Goal: Obtain resource: Download file/media

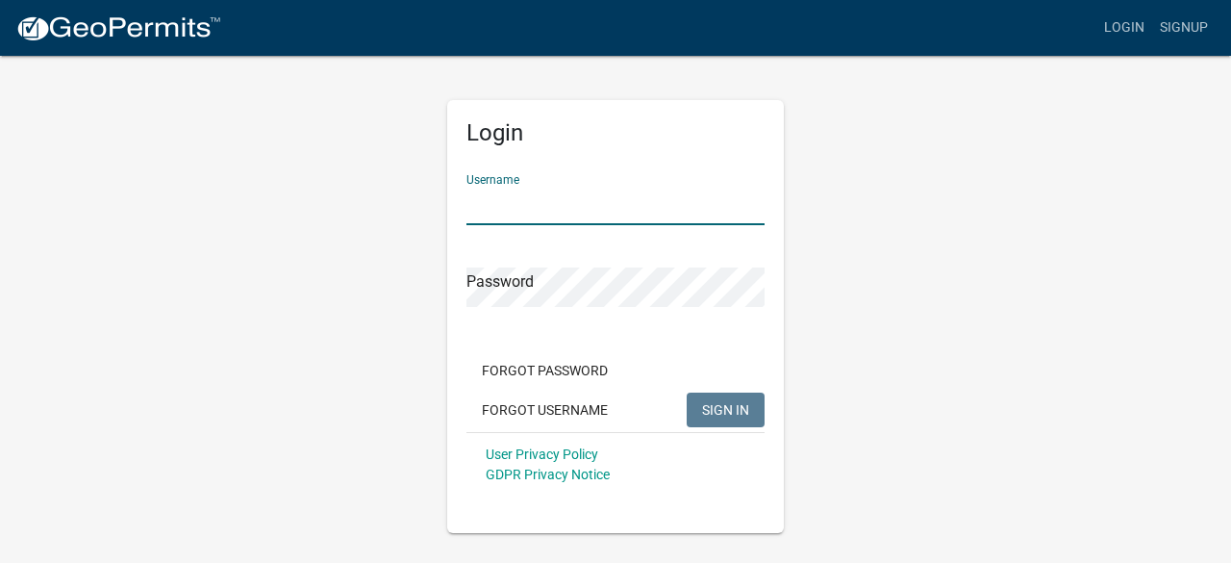
click at [585, 210] on input "Username" at bounding box center [615, 205] width 298 height 39
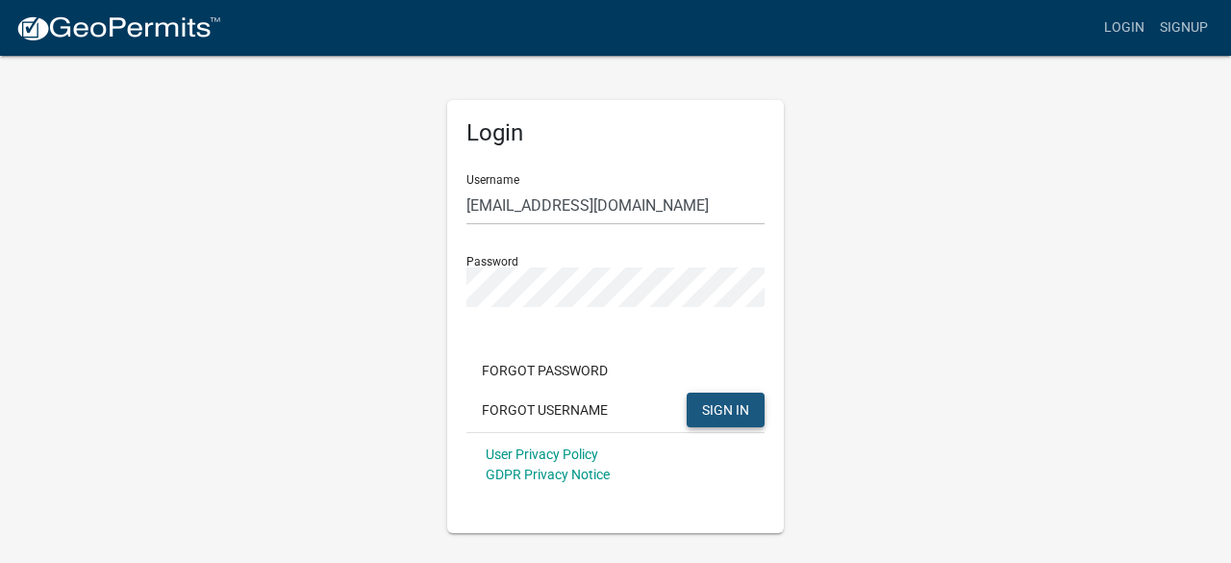
click at [719, 426] on button "SIGN IN" at bounding box center [726, 409] width 78 height 35
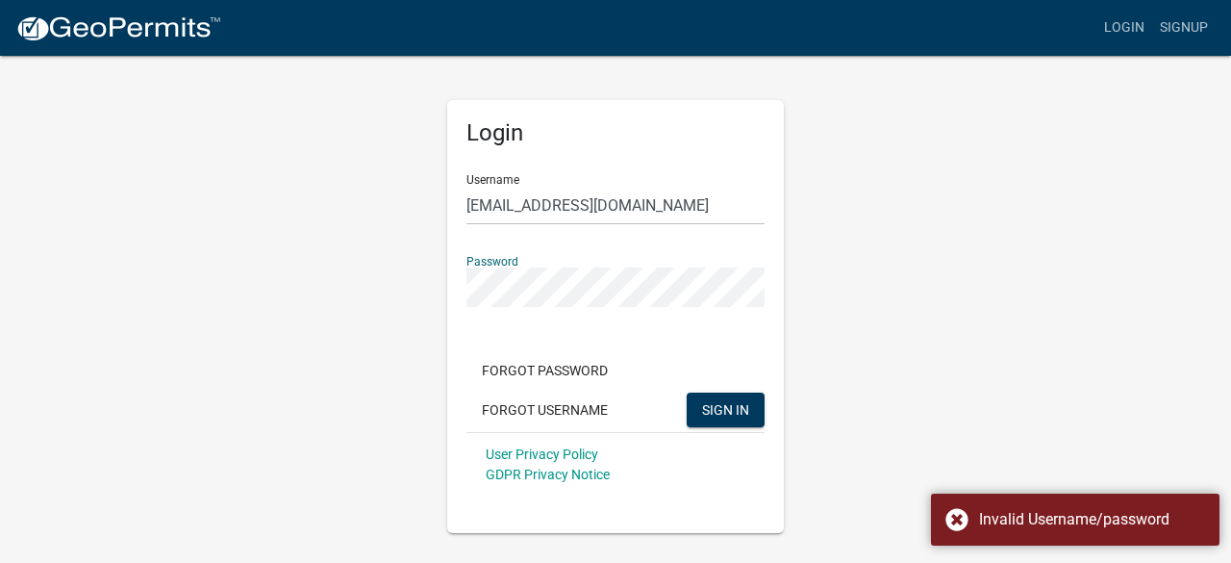
click at [412, 288] on div "Login Username [EMAIL_ADDRESS][DOMAIN_NAME] Password Forgot Password Forgot Use…" at bounding box center [615, 293] width 1096 height 479
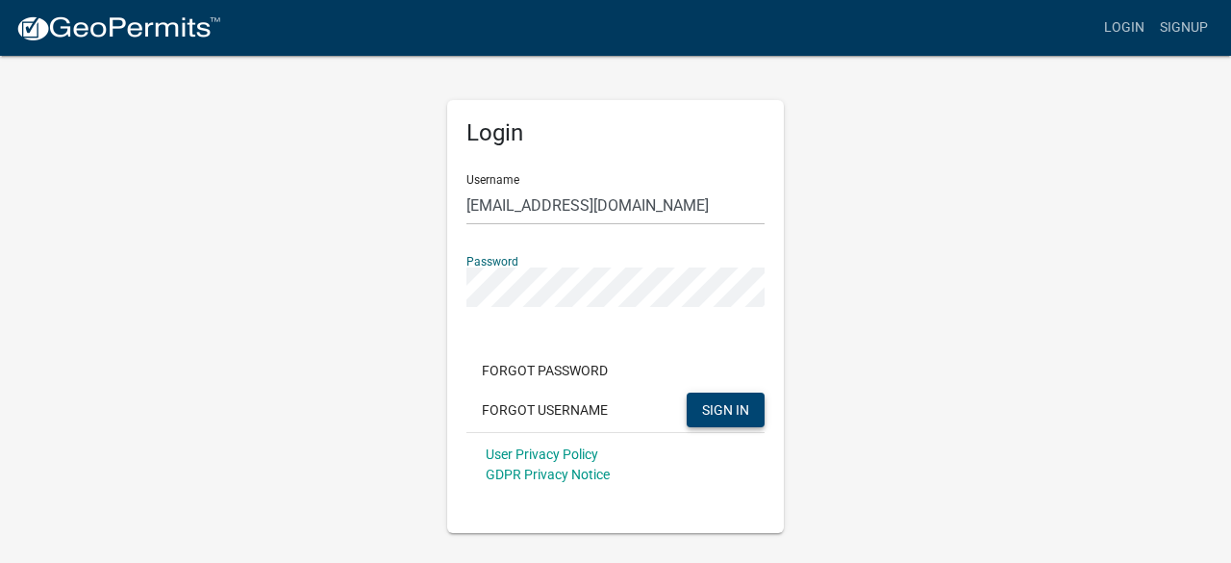
click at [730, 407] on span "SIGN IN" at bounding box center [725, 408] width 47 height 15
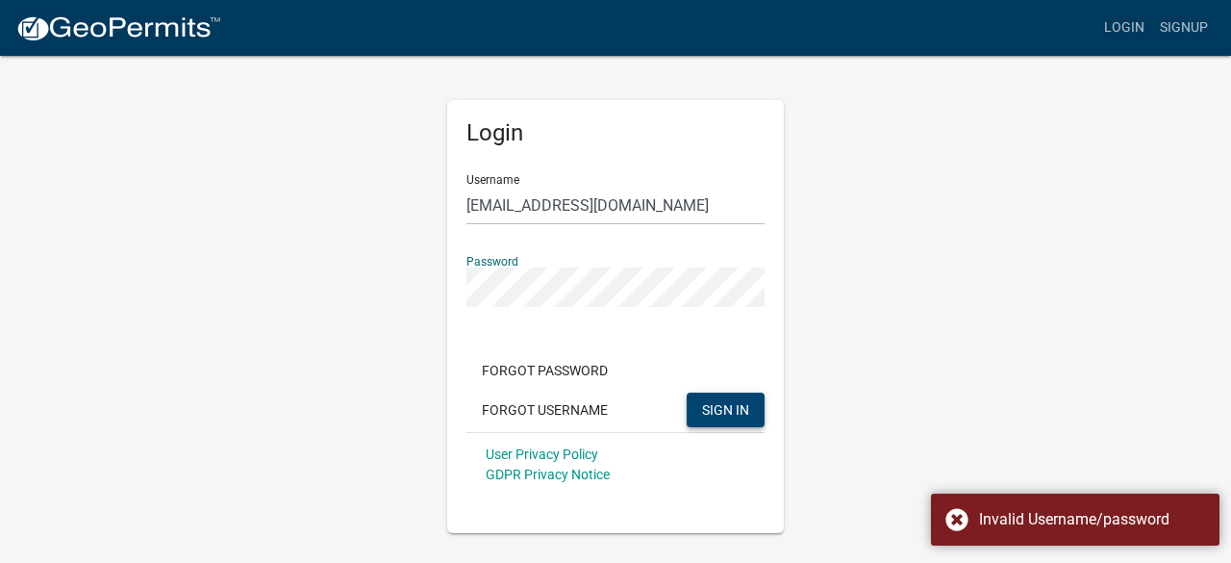
click at [370, 288] on div "Login Username [EMAIL_ADDRESS][DOMAIN_NAME] Password Forgot Password Forgot Use…" at bounding box center [615, 293] width 1096 height 479
click at [687, 392] on button "SIGN IN" at bounding box center [726, 409] width 78 height 35
click at [713, 411] on span "SIGN IN" at bounding box center [725, 408] width 47 height 15
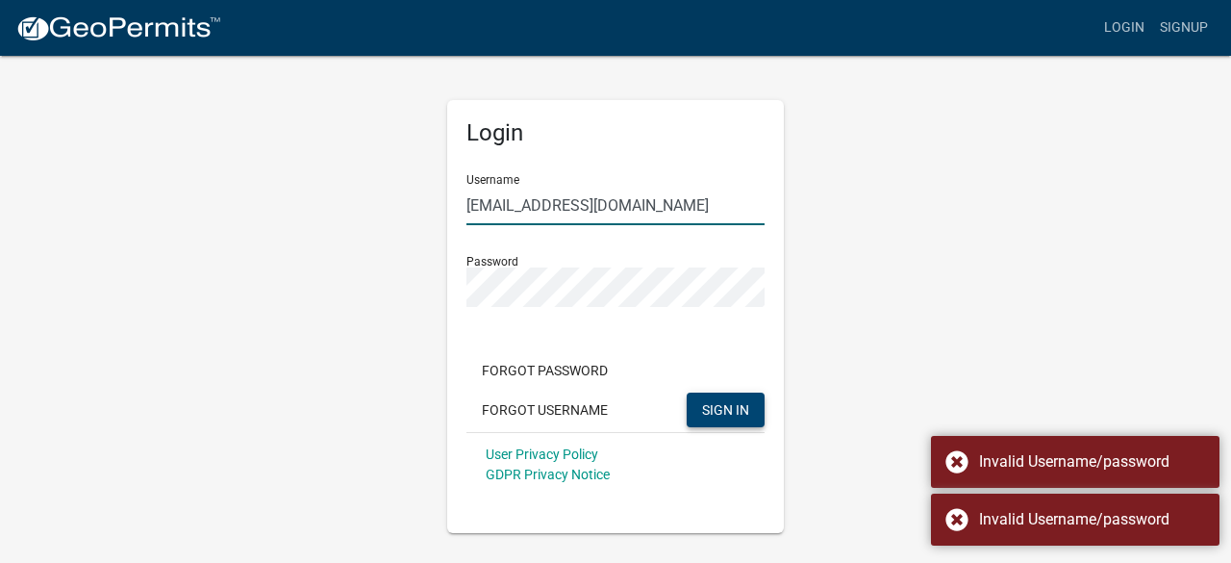
click at [515, 199] on input "[EMAIL_ADDRESS][DOMAIN_NAME]" at bounding box center [615, 205] width 298 height 39
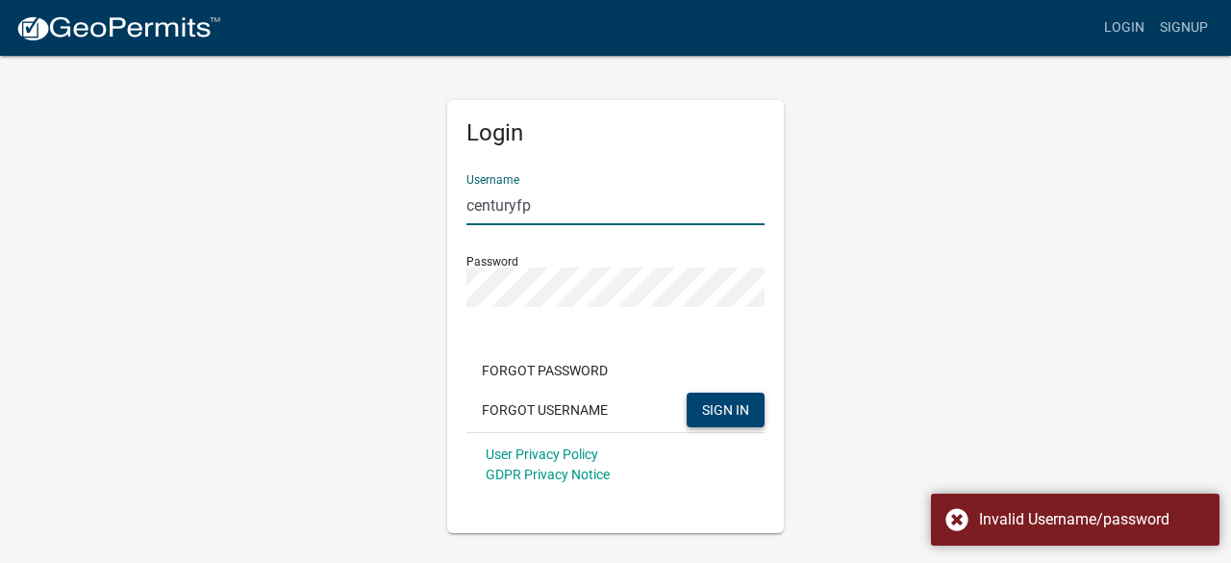
type input "centuryfp"
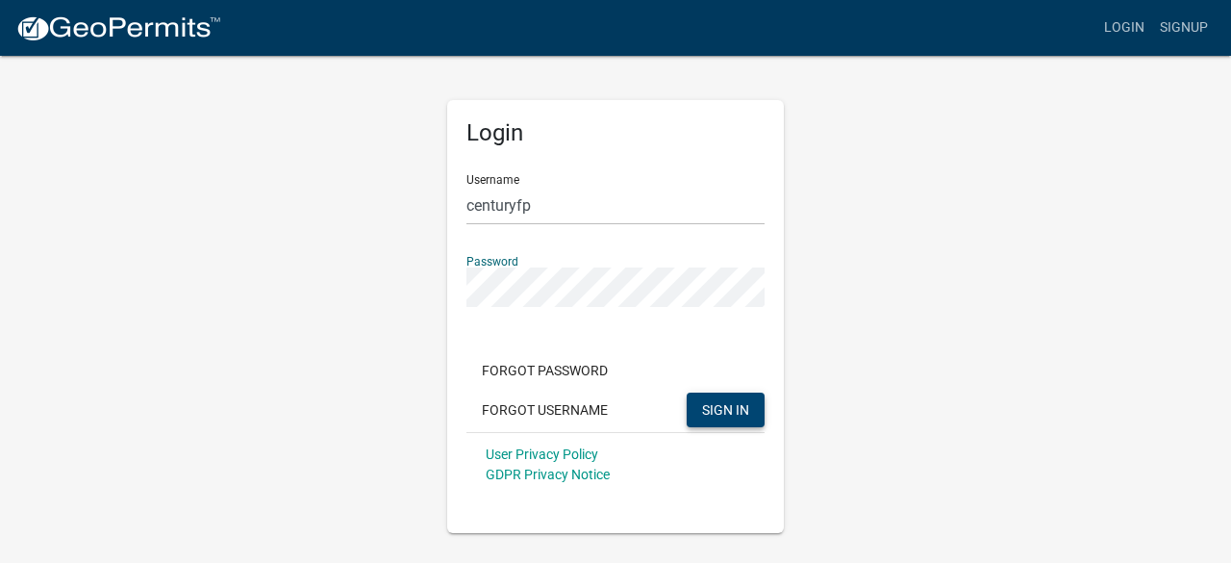
click at [687, 392] on button "SIGN IN" at bounding box center [726, 409] width 78 height 35
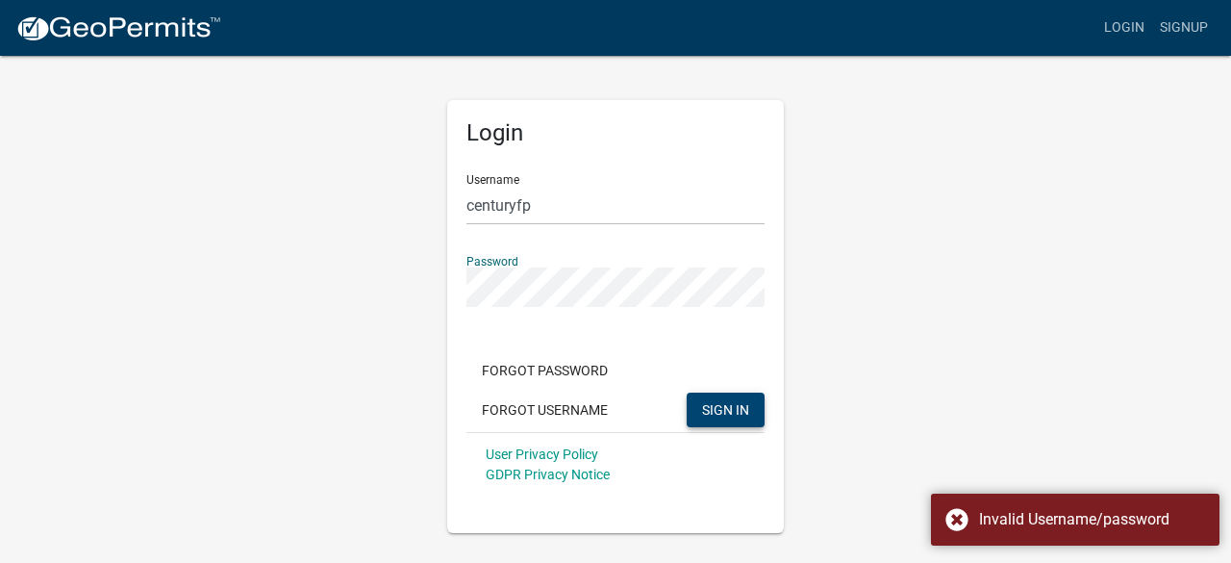
click at [687, 392] on button "SIGN IN" at bounding box center [726, 409] width 78 height 35
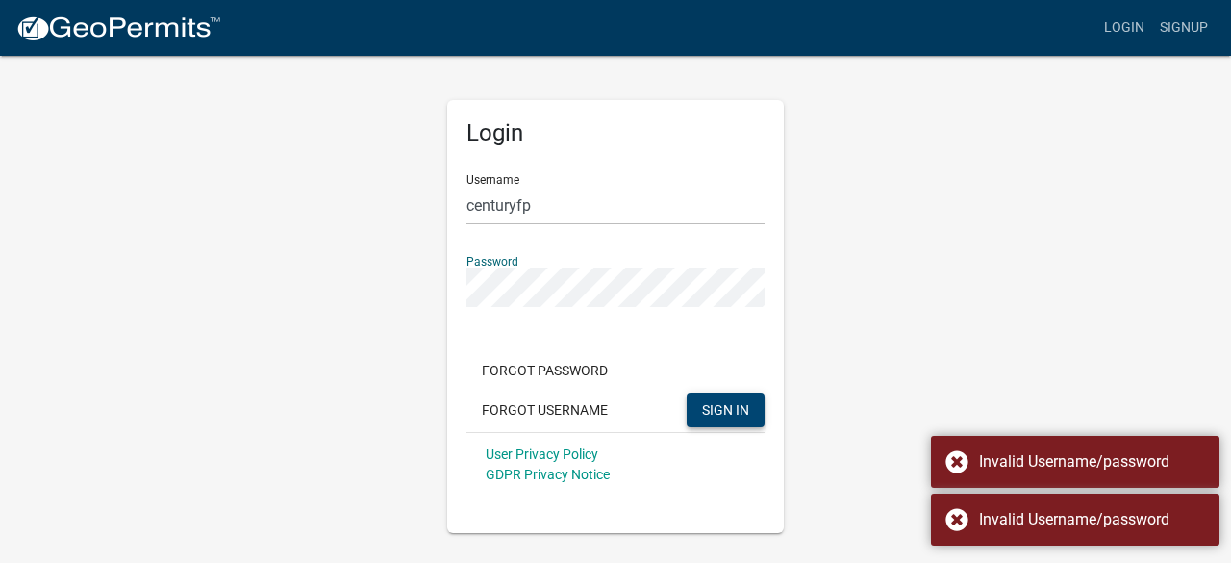
click at [687, 392] on button "SIGN IN" at bounding box center [726, 409] width 78 height 35
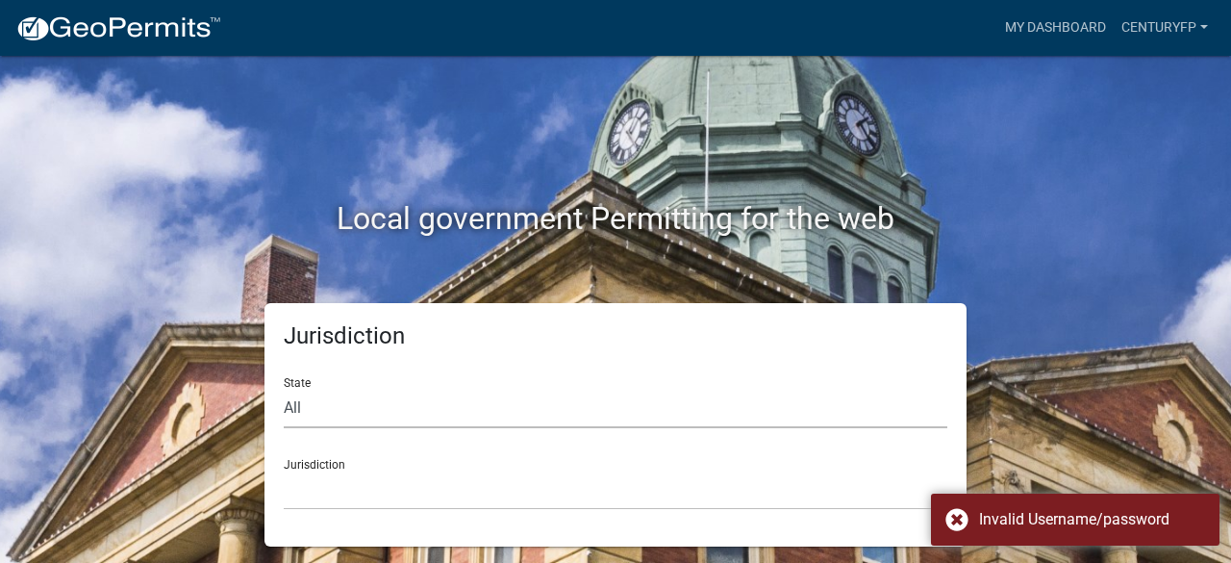
click at [311, 410] on select "All [US_STATE] [US_STATE] [US_STATE] [US_STATE] [US_STATE] [US_STATE] [US_STATE…" at bounding box center [615, 407] width 663 height 39
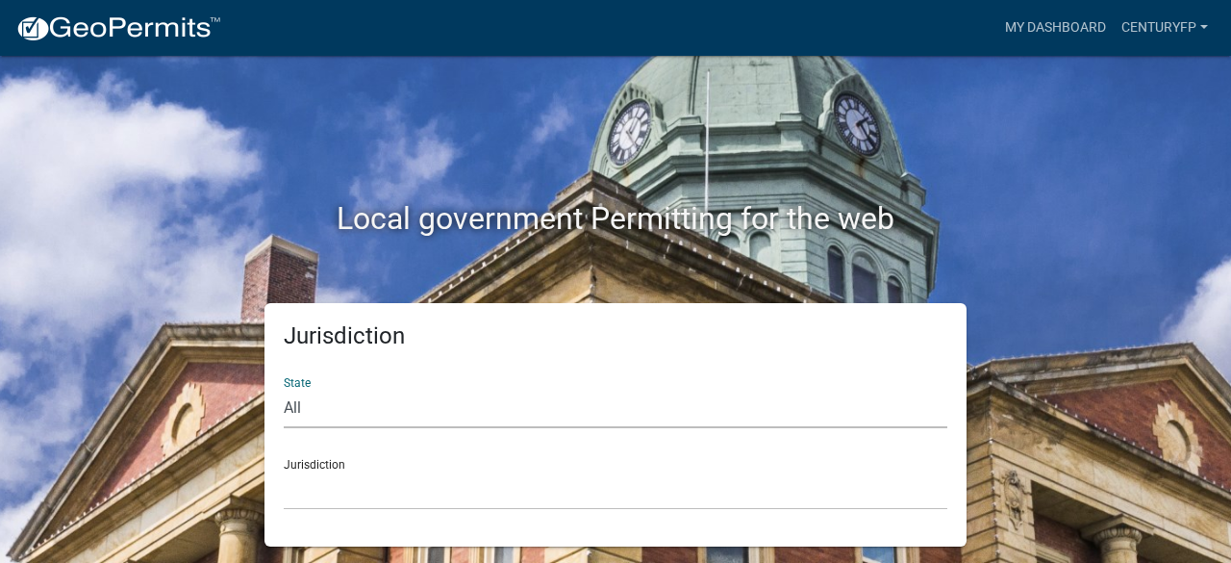
click at [311, 410] on select "All [US_STATE] [US_STATE] [US_STATE] [US_STATE] [US_STATE] [US_STATE] [US_STATE…" at bounding box center [615, 407] width 663 height 39
select select "[US_STATE]"
click at [284, 388] on select "All [US_STATE] [US_STATE] [US_STATE] [US_STATE] [US_STATE] [US_STATE] [US_STATE…" at bounding box center [615, 407] width 663 height 39
click at [329, 500] on select "[GEOGRAPHIC_DATA], [US_STATE][PERSON_NAME][GEOGRAPHIC_DATA], [US_STATE][PERSON_…" at bounding box center [615, 489] width 663 height 39
click at [326, 498] on select "[GEOGRAPHIC_DATA], [US_STATE][PERSON_NAME][GEOGRAPHIC_DATA], [US_STATE][PERSON_…" at bounding box center [615, 489] width 663 height 39
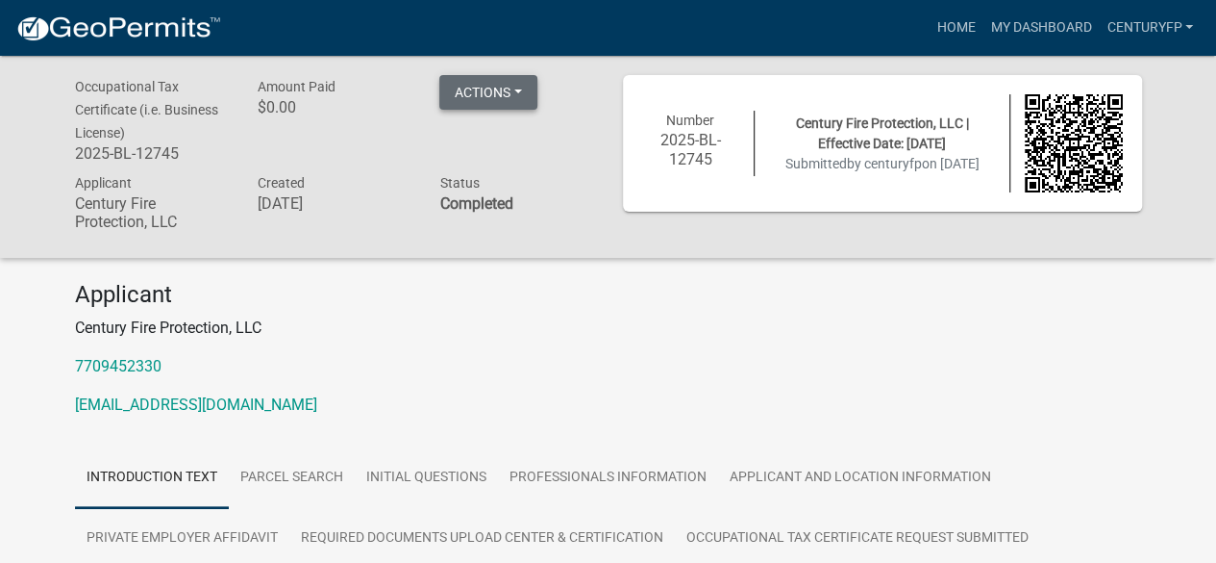
click at [496, 95] on button "Actions" at bounding box center [488, 92] width 98 height 35
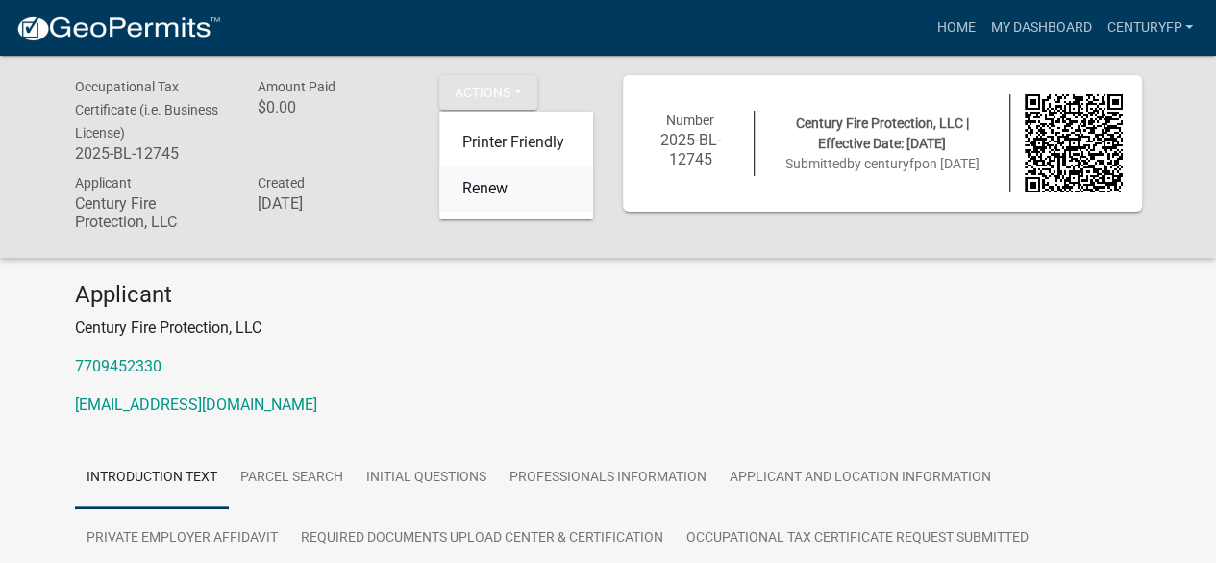
click at [509, 197] on link "Renew" at bounding box center [516, 188] width 154 height 46
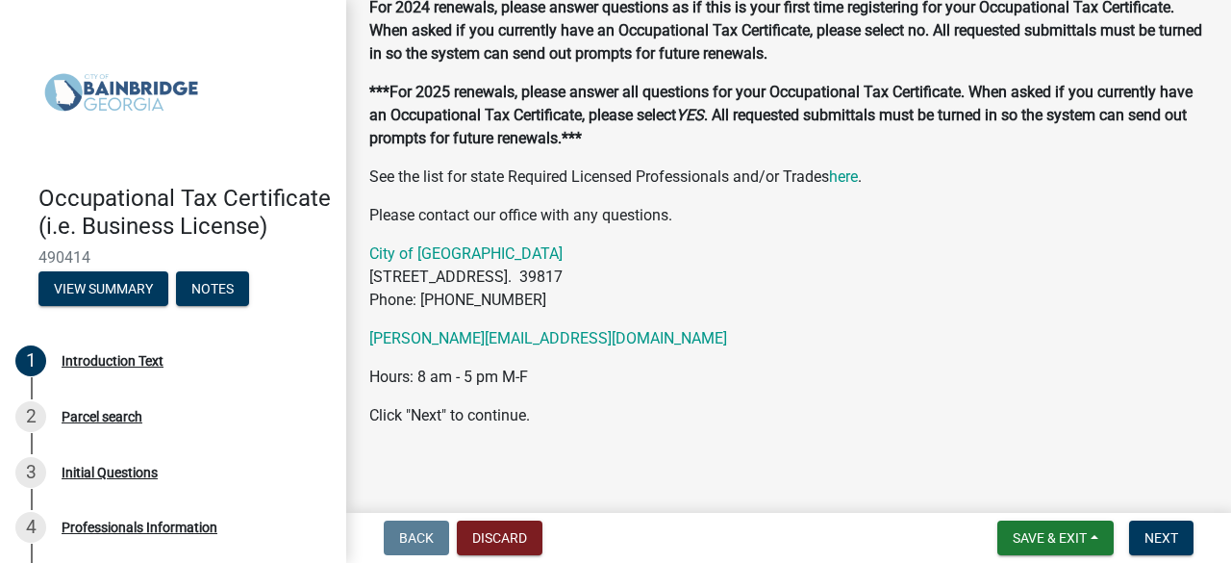
scroll to position [248, 0]
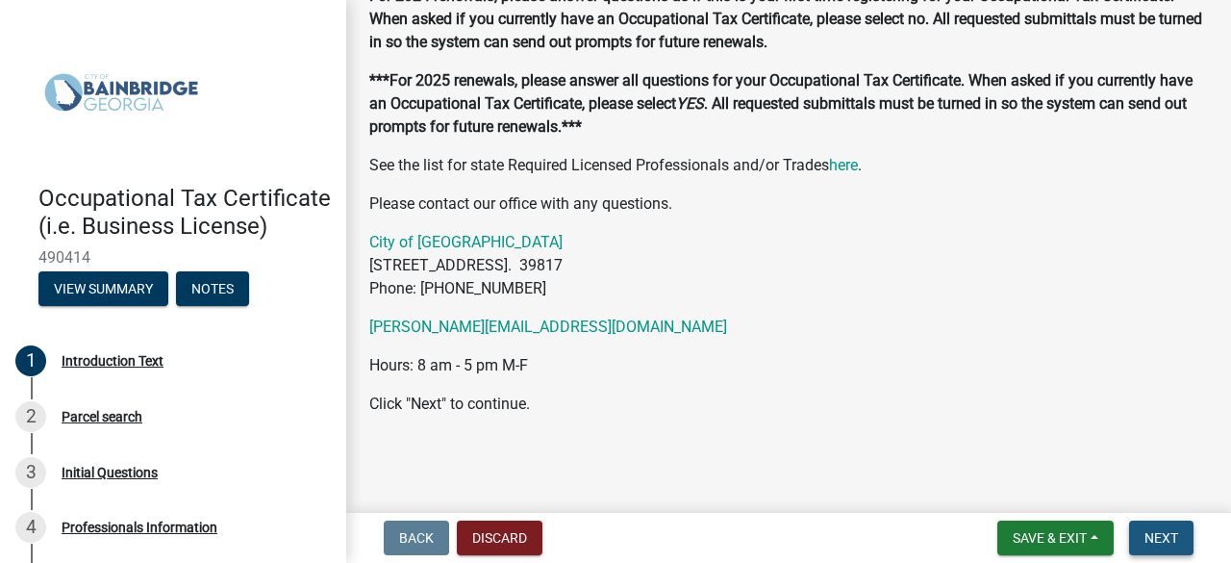
click at [1179, 545] on button "Next" at bounding box center [1161, 537] width 64 height 35
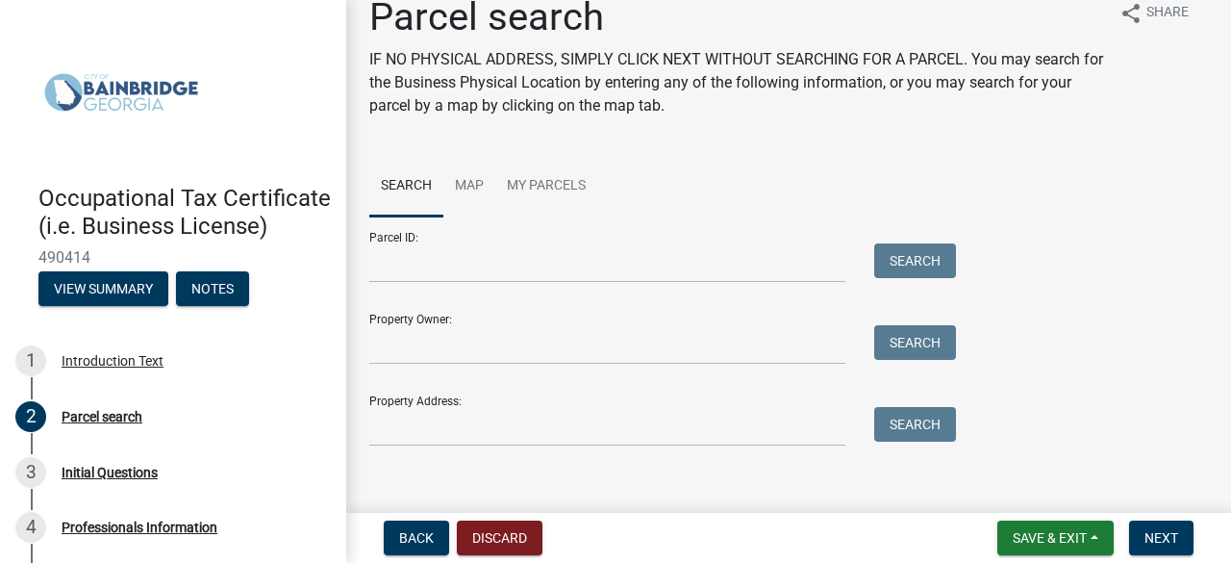
scroll to position [45, 0]
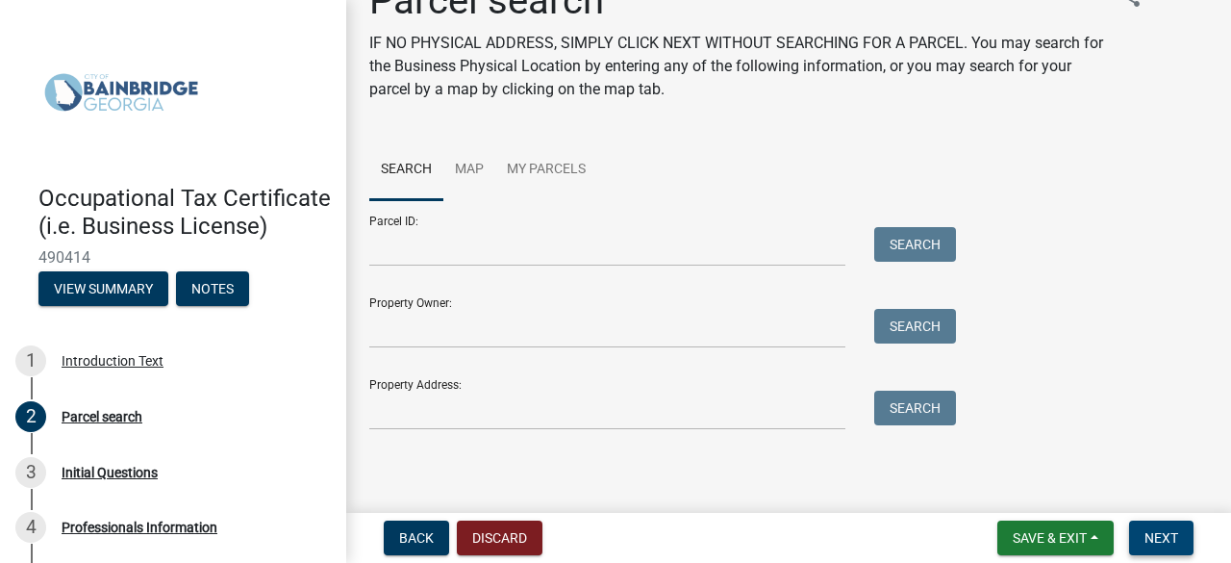
click at [1171, 539] on span "Next" at bounding box center [1161, 537] width 34 height 15
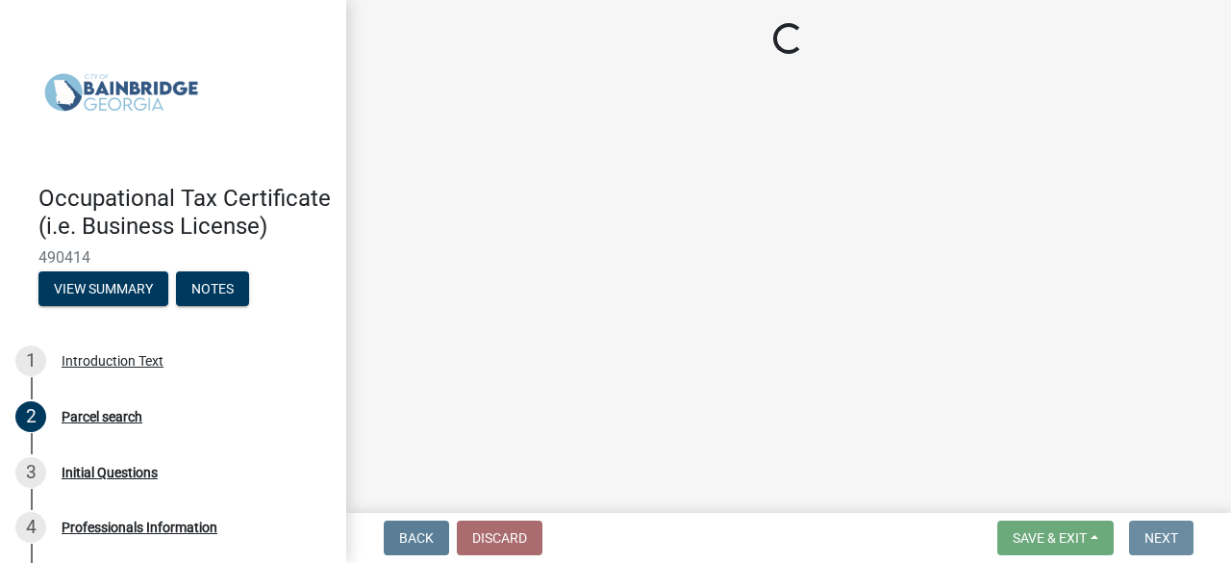
scroll to position [0, 0]
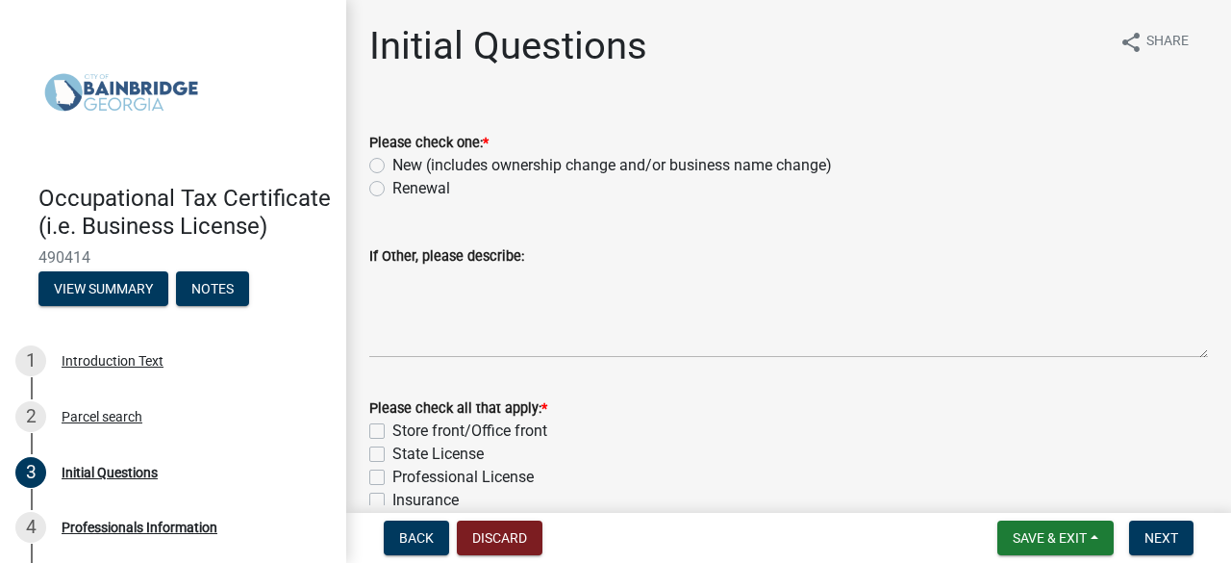
click at [427, 188] on label "Renewal" at bounding box center [421, 188] width 58 height 23
click at [405, 188] on input "Renewal" at bounding box center [398, 183] width 13 height 13
radio input "true"
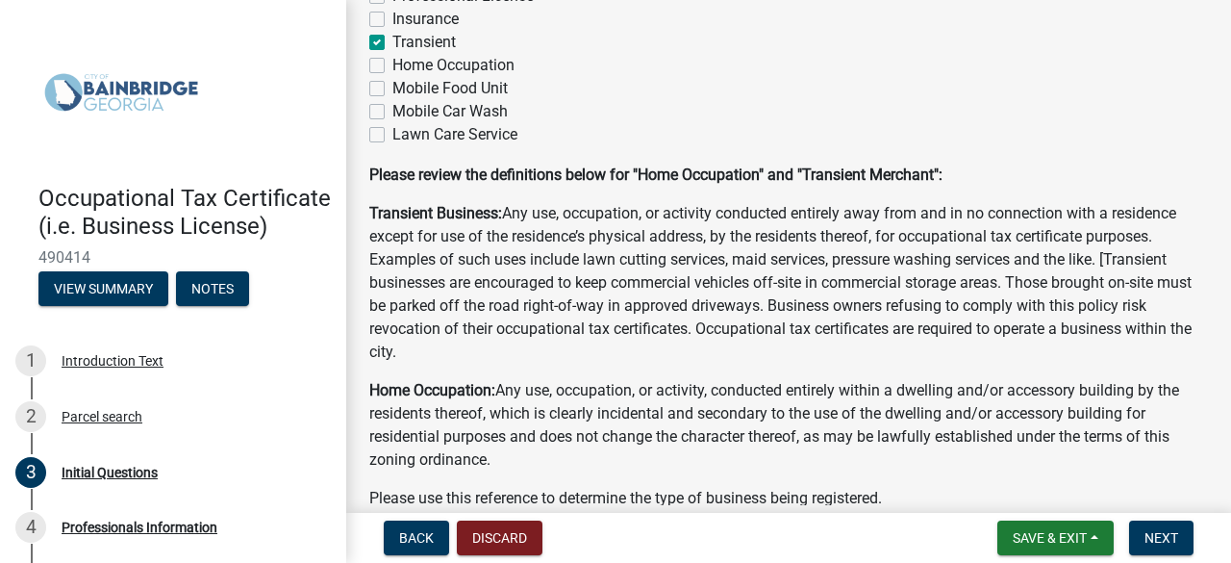
scroll to position [575, 0]
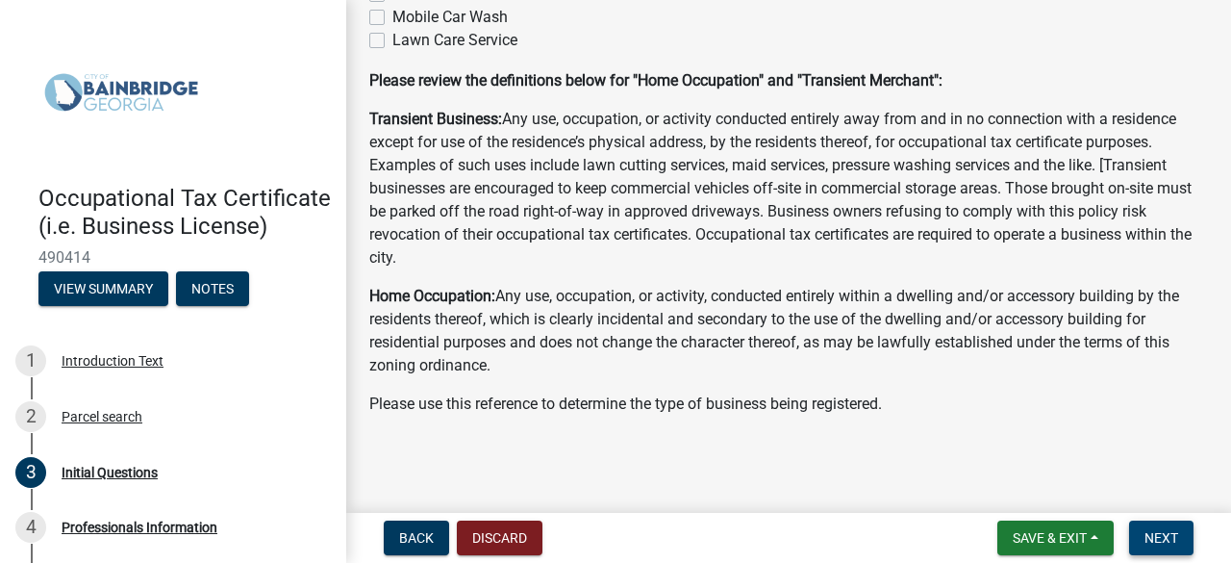
click at [1173, 540] on span "Next" at bounding box center [1161, 537] width 34 height 15
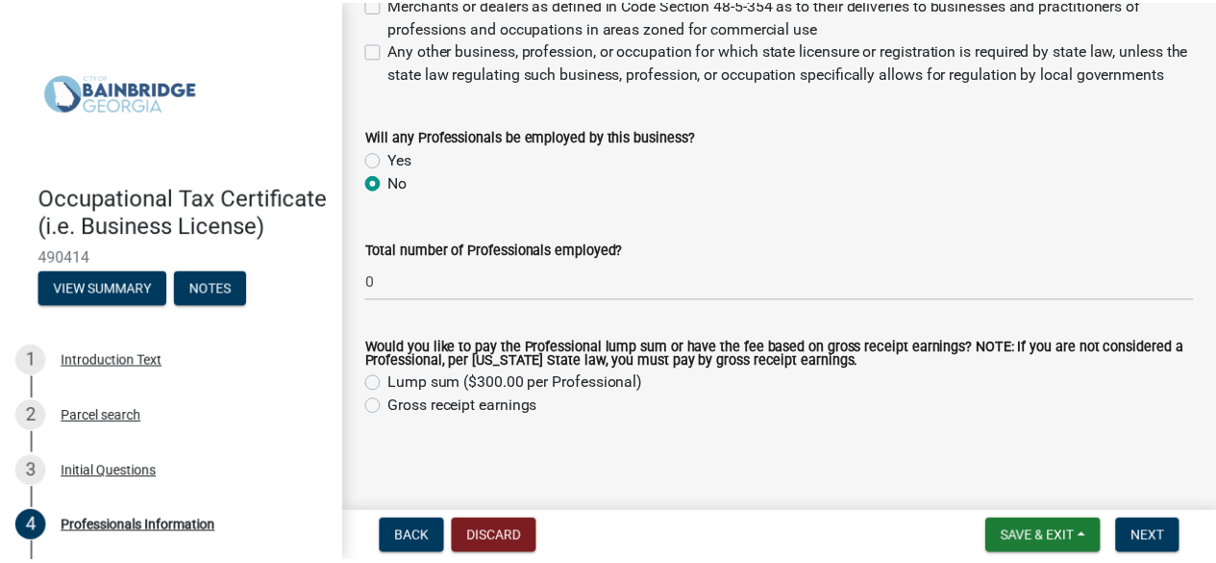
scroll to position [1141, 0]
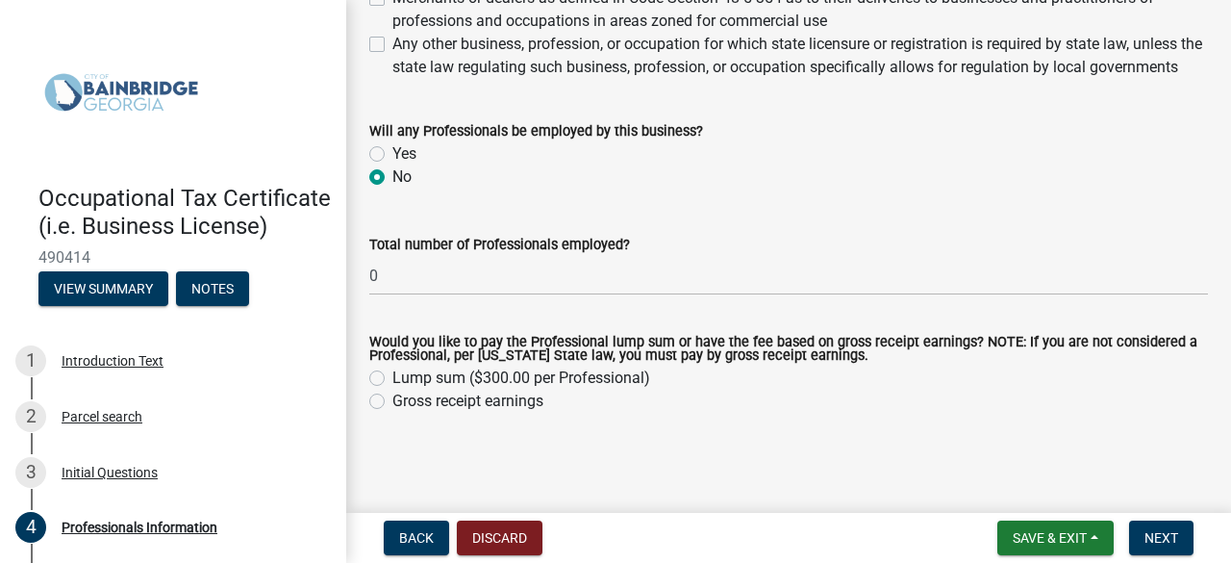
click at [498, 398] on label "Gross receipt earnings" at bounding box center [467, 400] width 151 height 23
click at [405, 398] on input "Gross receipt earnings" at bounding box center [398, 395] width 13 height 13
radio input "true"
click at [525, 543] on button "Discard" at bounding box center [500, 537] width 86 height 35
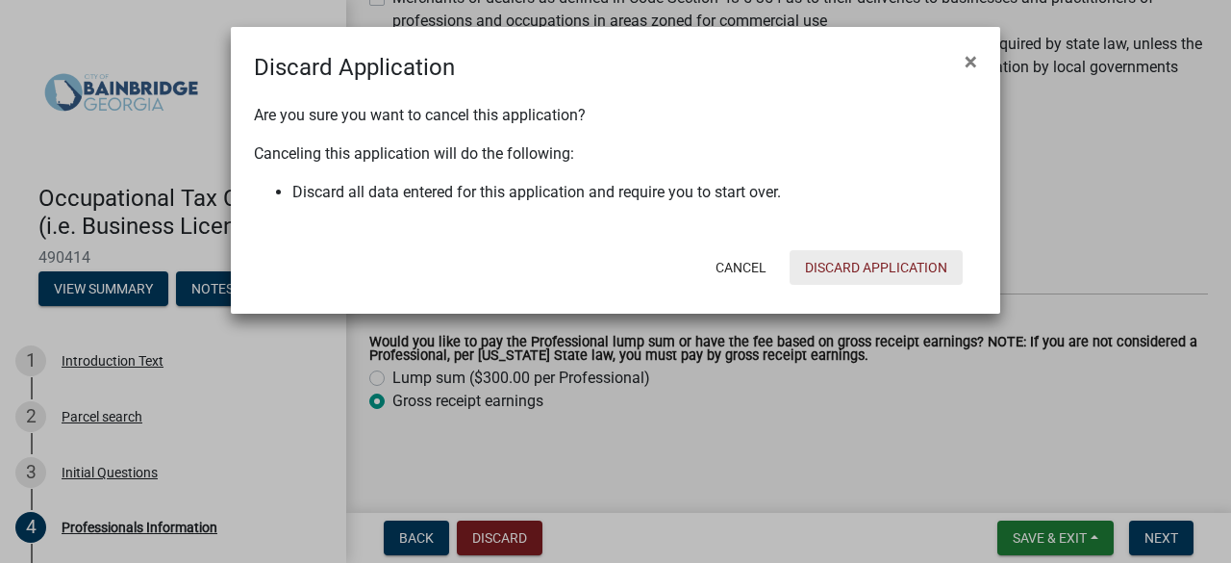
click at [898, 275] on button "Discard Application" at bounding box center [875, 267] width 173 height 35
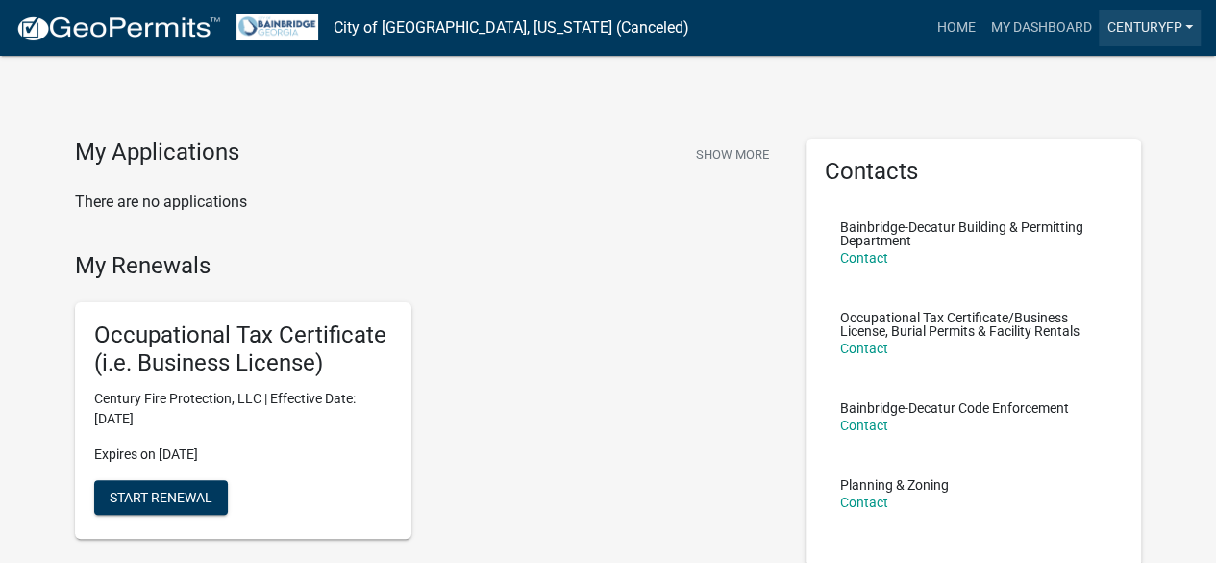
drag, startPoint x: 1154, startPoint y: 24, endPoint x: 1152, endPoint y: 36, distance: 11.7
click at [1154, 24] on link "centuryfp" at bounding box center [1150, 28] width 102 height 37
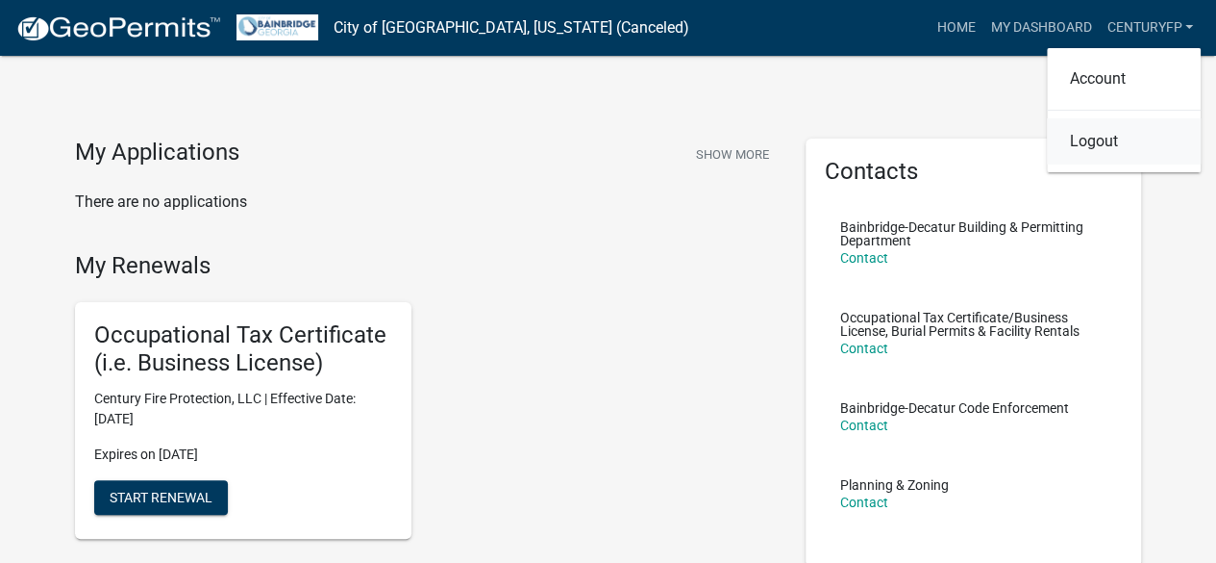
click at [1114, 145] on link "Logout" at bounding box center [1124, 141] width 154 height 46
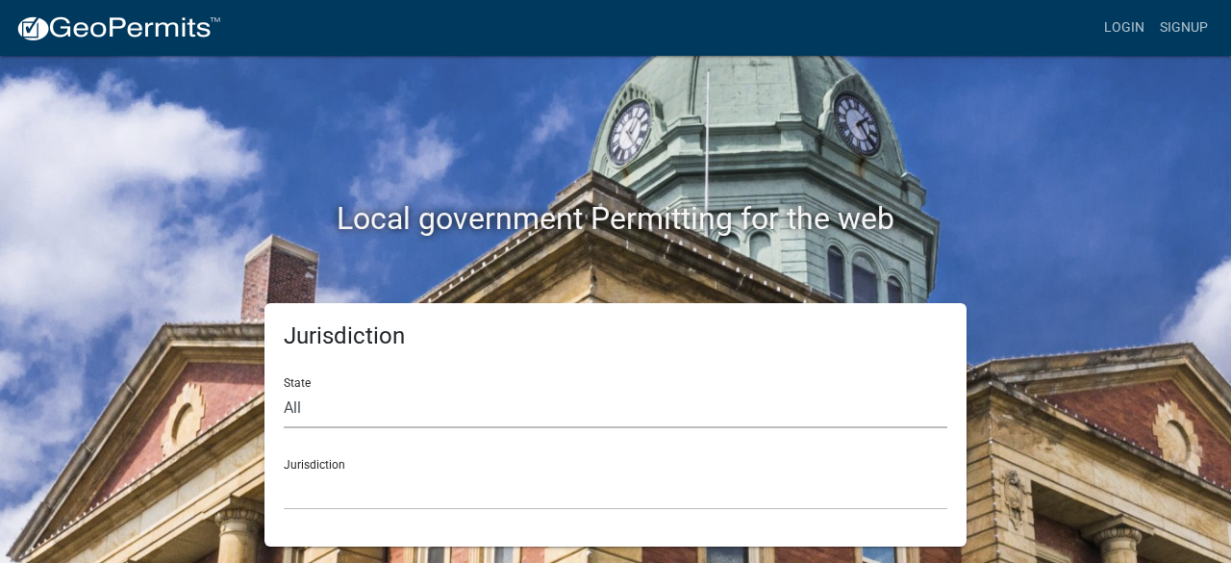
click at [463, 399] on select "All [US_STATE] [US_STATE] [US_STATE] [US_STATE] [US_STATE] [US_STATE] [US_STATE…" at bounding box center [615, 407] width 663 height 39
click at [1141, 418] on div "Jurisdiction State All Colorado Georgia Indiana Iowa Kansas Minnesota Ohio Sout…" at bounding box center [615, 424] width 1096 height 243
click at [1135, 21] on link "Login" at bounding box center [1124, 28] width 56 height 37
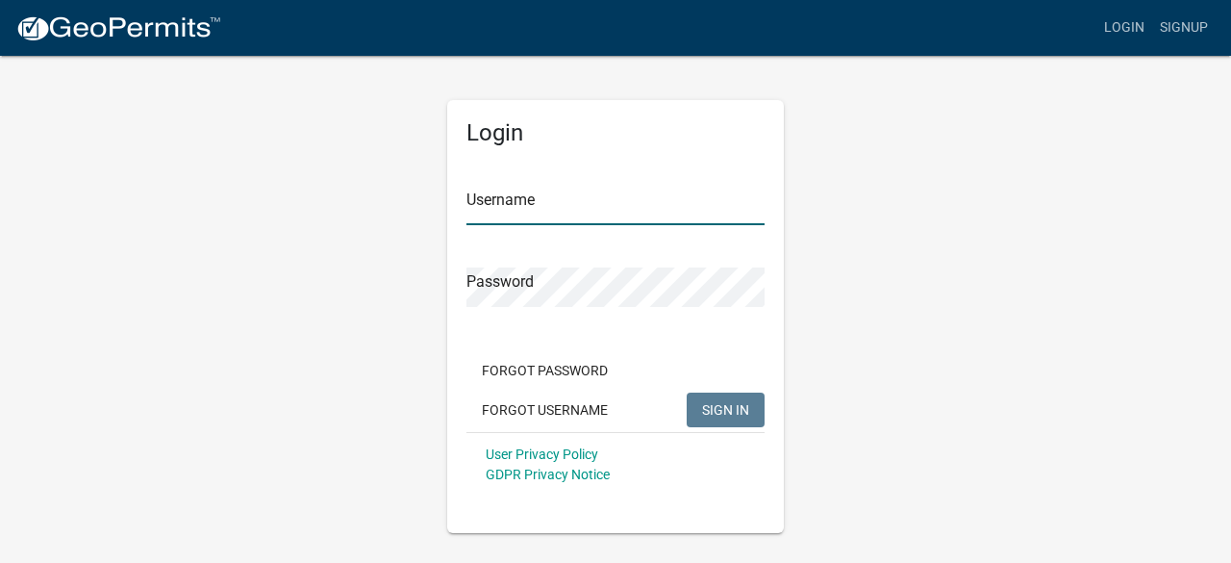
type input "centuryfp"
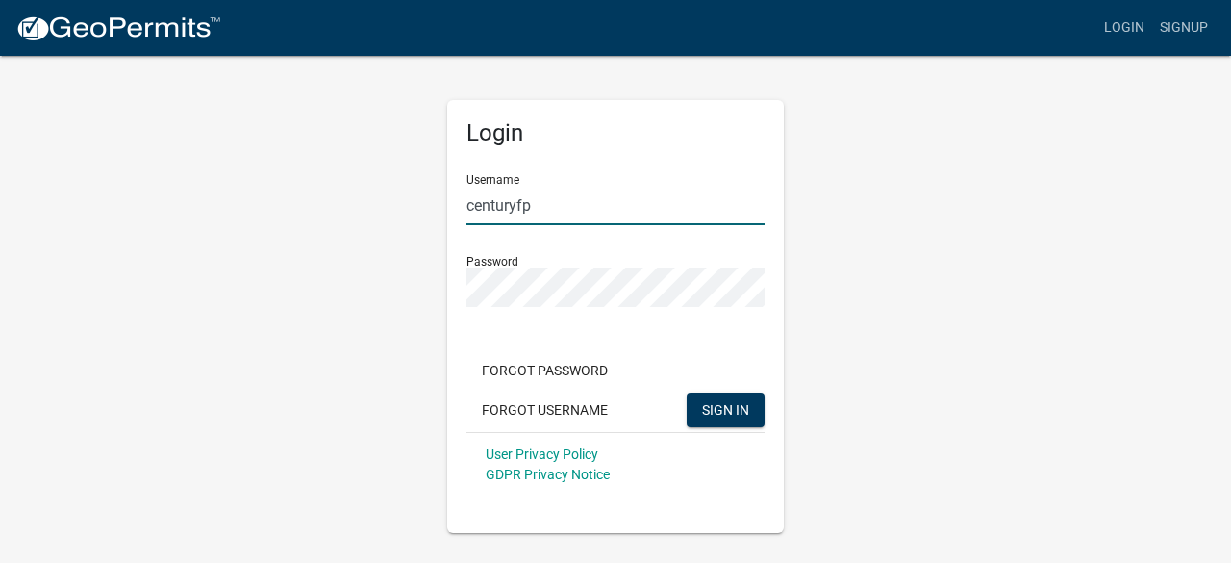
click at [490, 201] on input "centuryfp" at bounding box center [615, 205] width 298 height 39
click at [744, 410] on span "SIGN IN" at bounding box center [725, 408] width 47 height 15
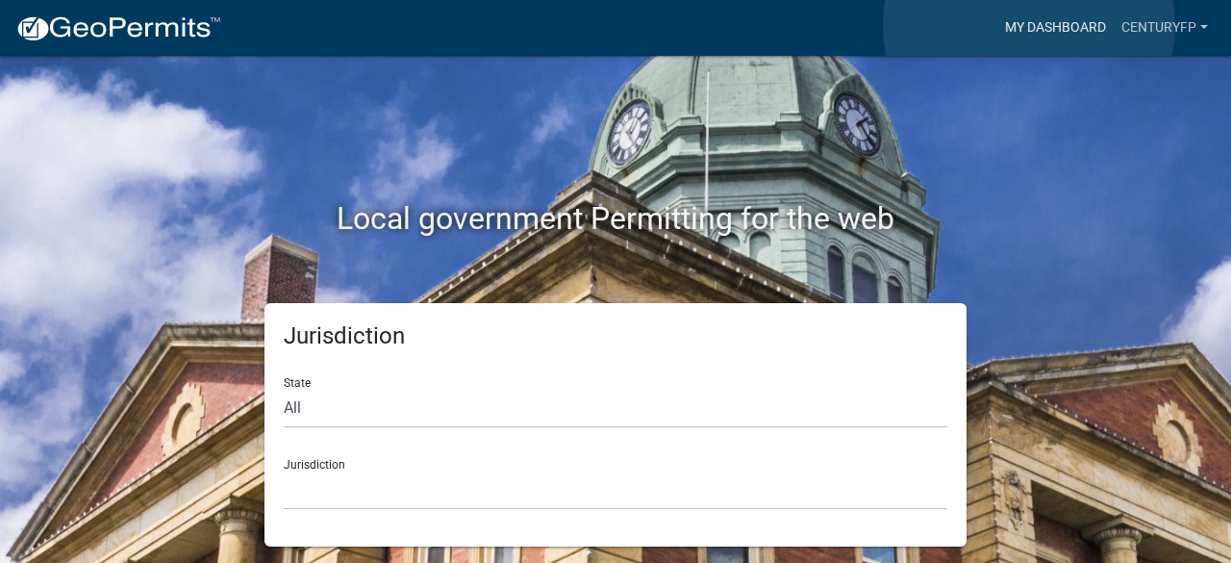
click at [1029, 25] on link "My Dashboard" at bounding box center [1055, 28] width 116 height 37
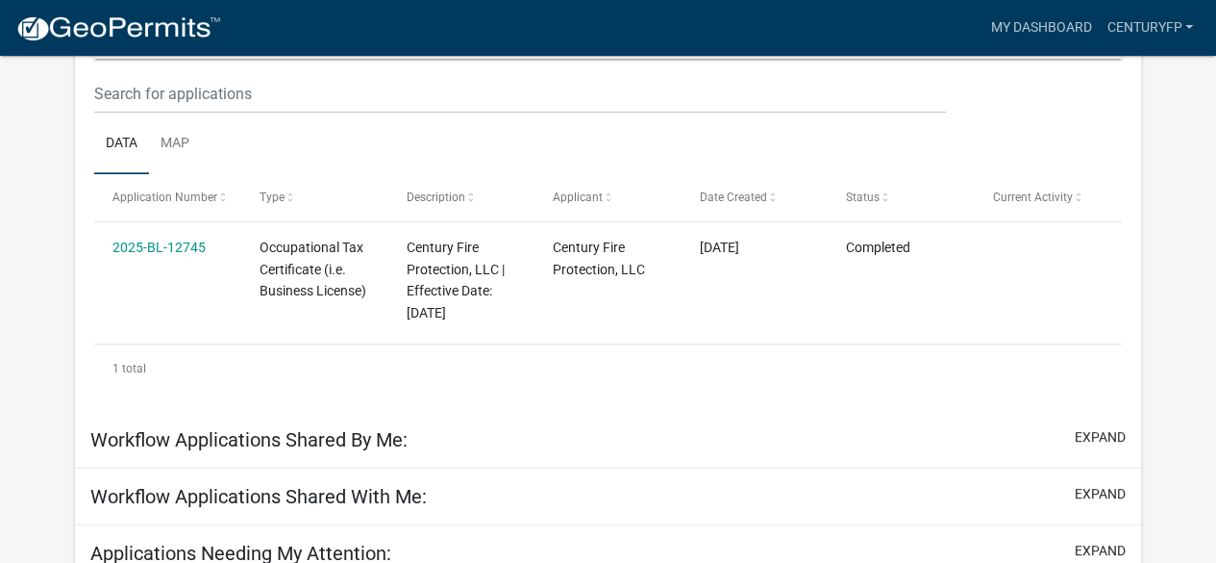
scroll to position [192, 0]
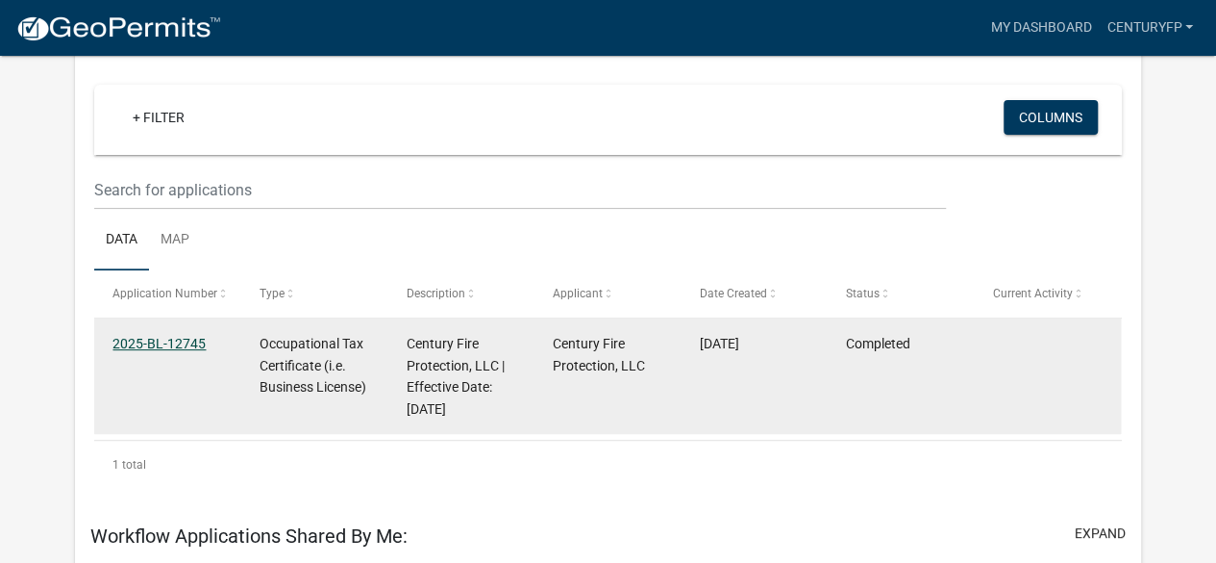
click at [161, 341] on link "2025-BL-12745" at bounding box center [159, 343] width 93 height 15
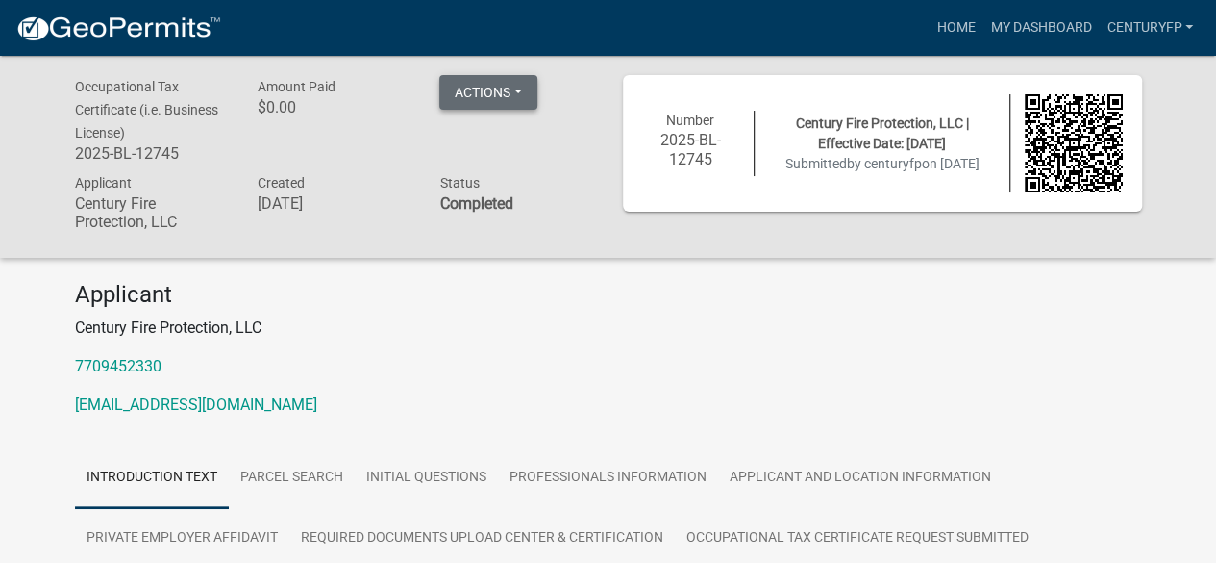
click at [515, 101] on button "Actions" at bounding box center [488, 92] width 98 height 35
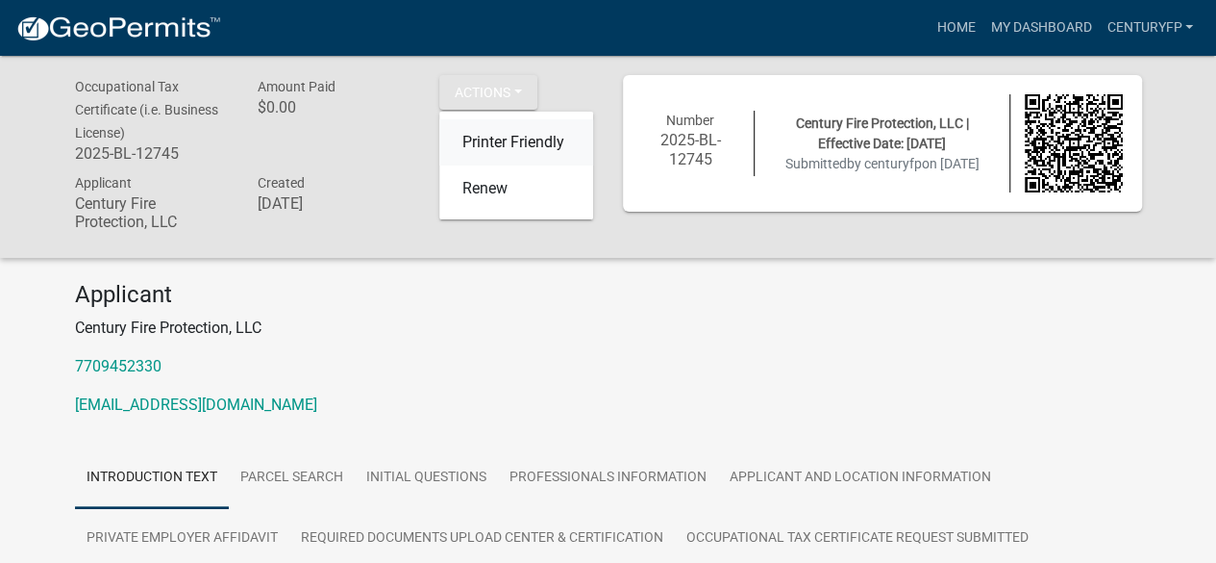
click at [474, 145] on link "Printer Friendly" at bounding box center [516, 142] width 154 height 46
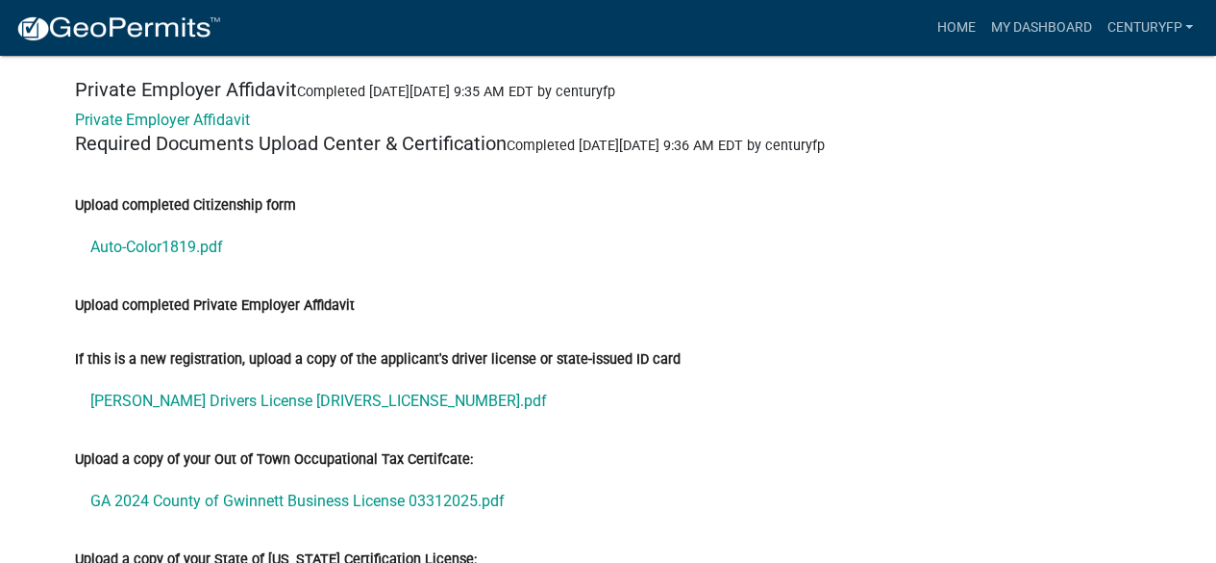
scroll to position [4712, 0]
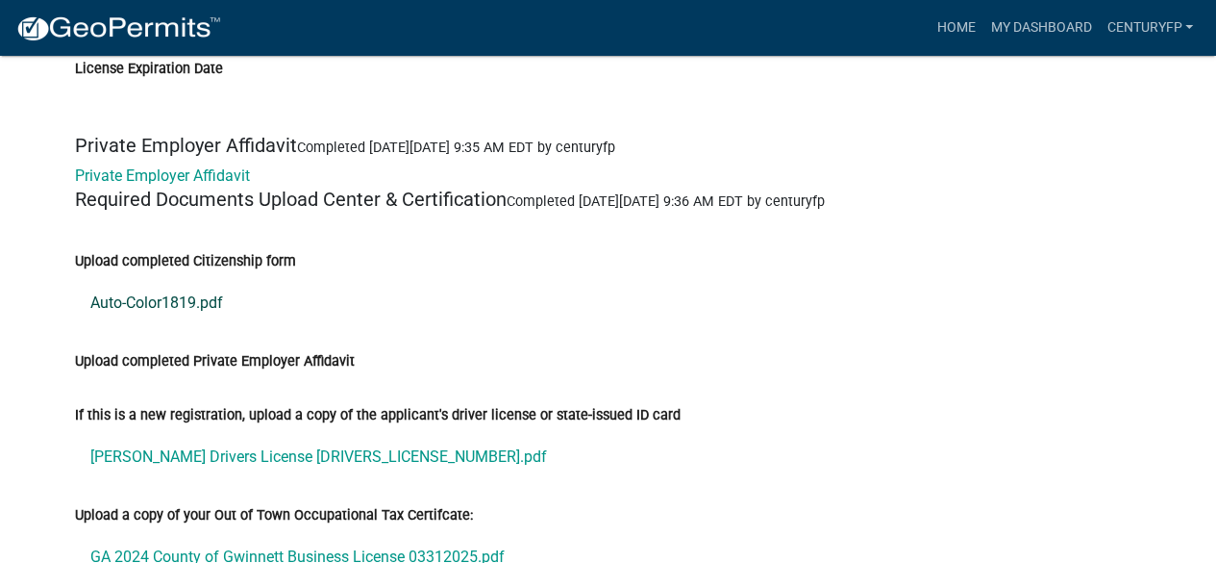
click at [133, 280] on link "Auto-Color1819.pdf" at bounding box center [608, 303] width 1067 height 46
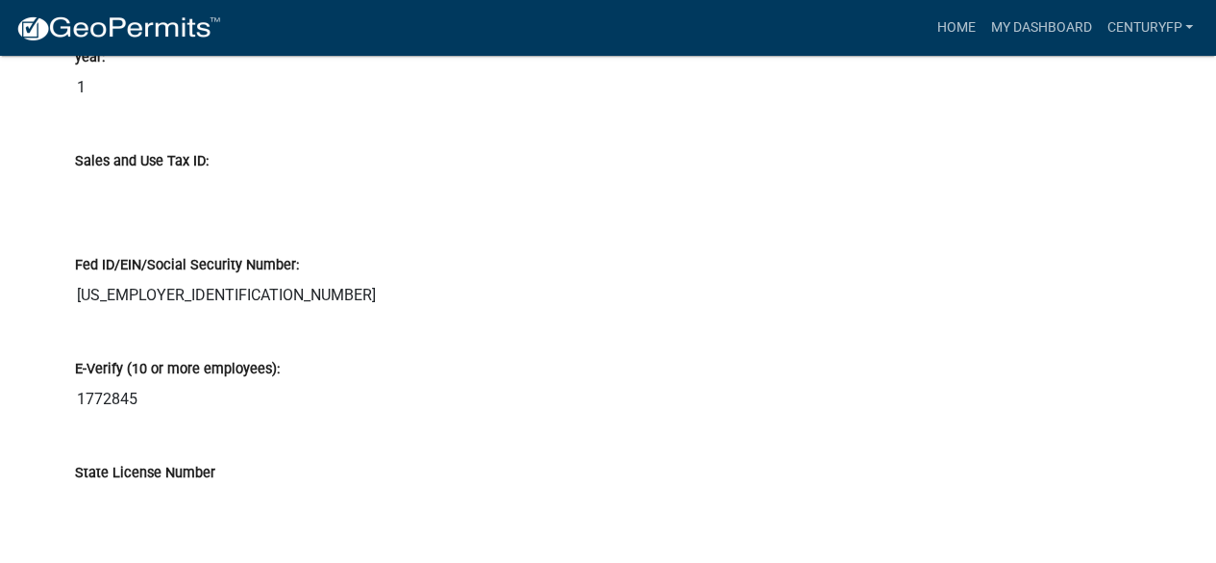
scroll to position [4231, 0]
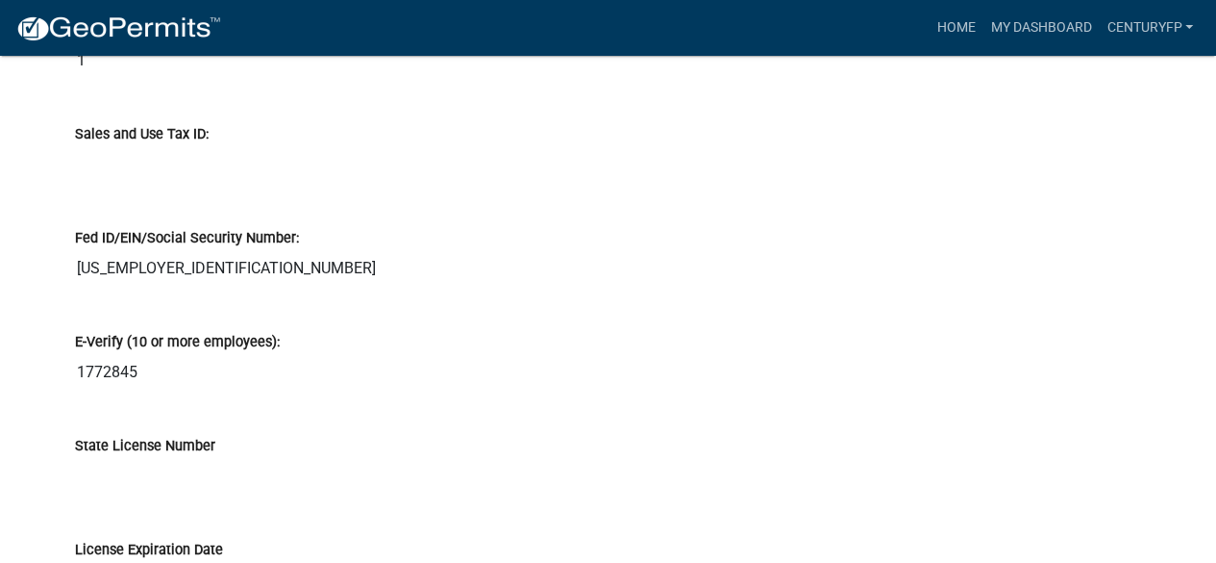
drag, startPoint x: 175, startPoint y: 351, endPoint x: 79, endPoint y: 345, distance: 96.3
click at [79, 353] on input "1772845" at bounding box center [608, 372] width 1067 height 38
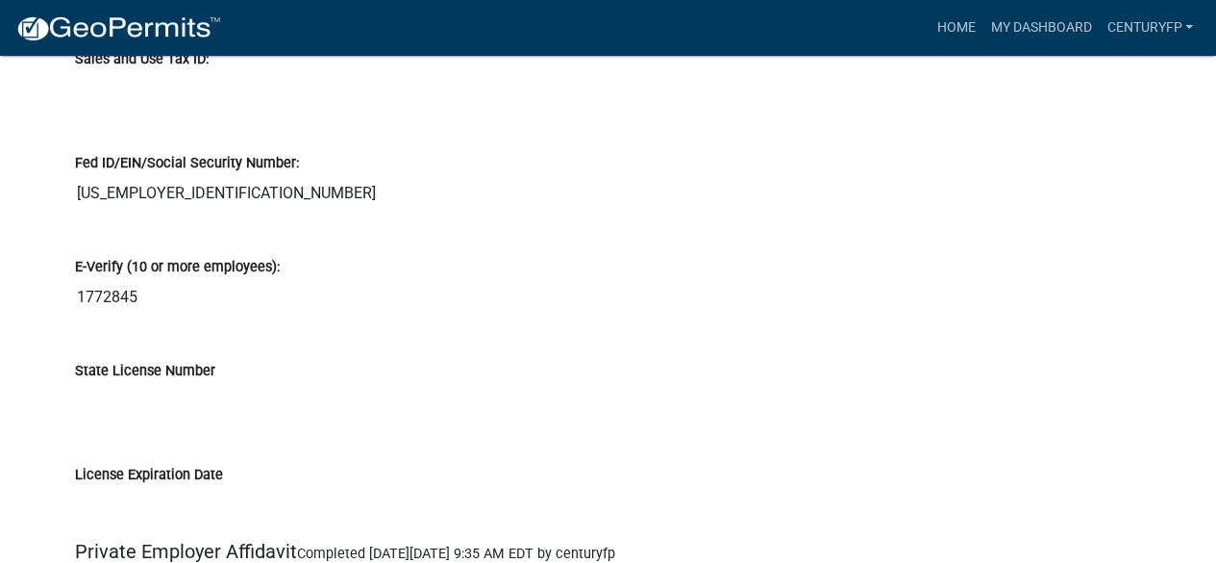
scroll to position [4327, 0]
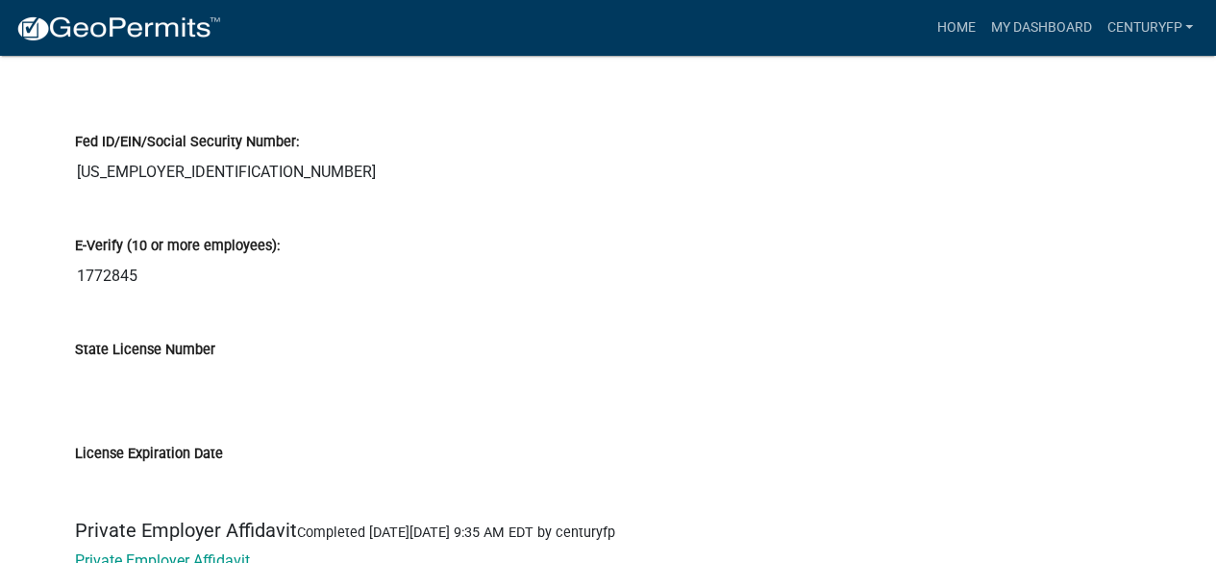
click at [394, 361] on input "State License Number" at bounding box center [608, 380] width 1067 height 38
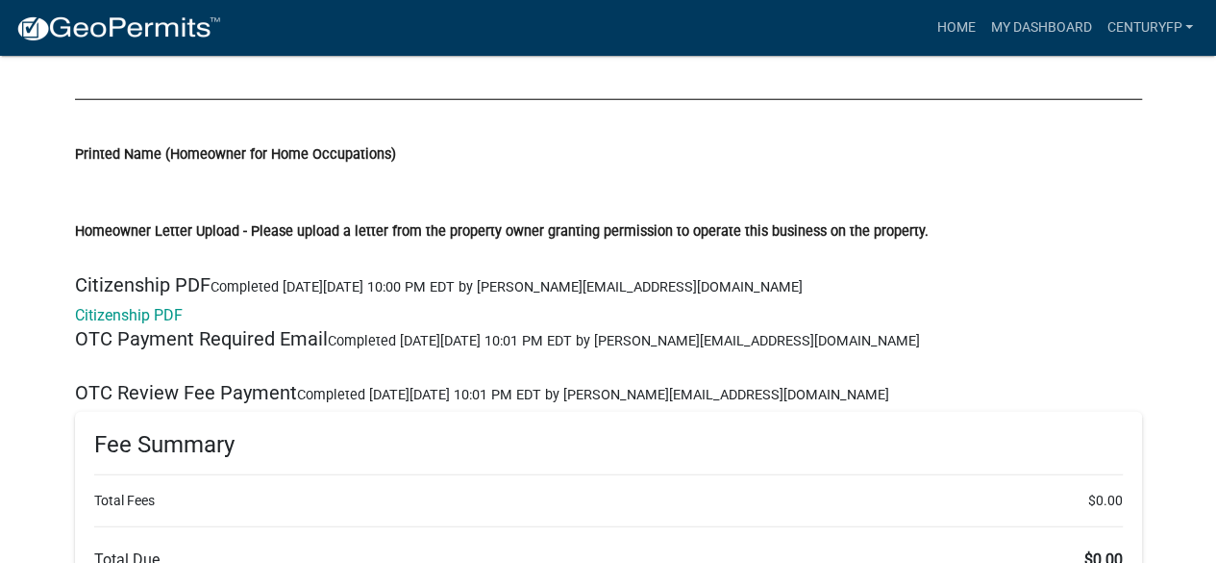
scroll to position [6250, 0]
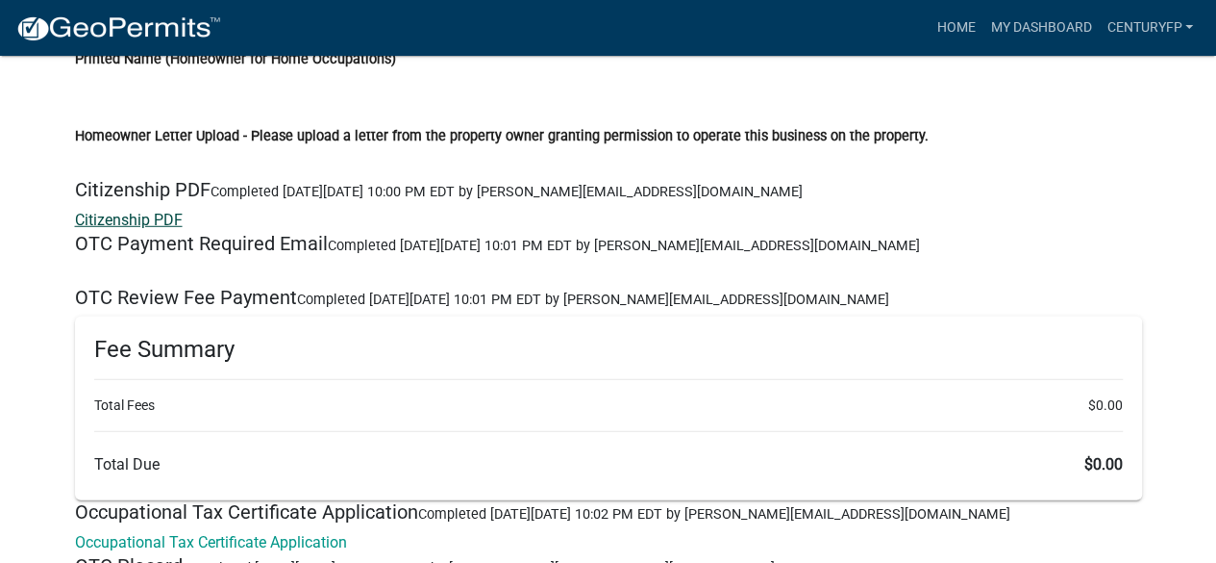
click at [156, 211] on link "Citizenship PDF" at bounding box center [129, 220] width 108 height 18
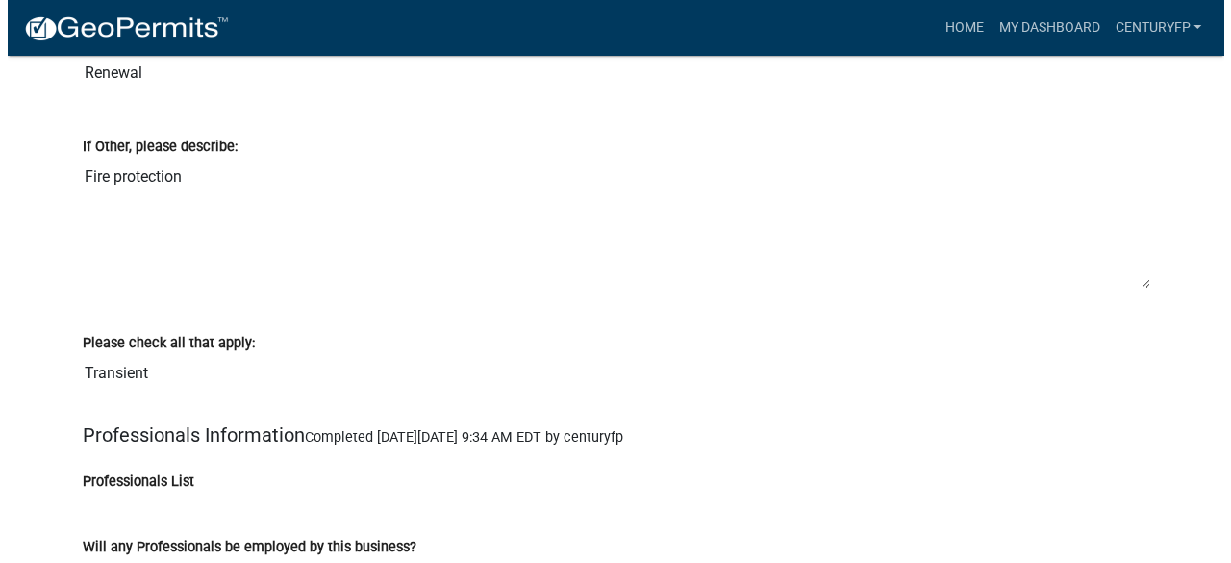
scroll to position [0, 0]
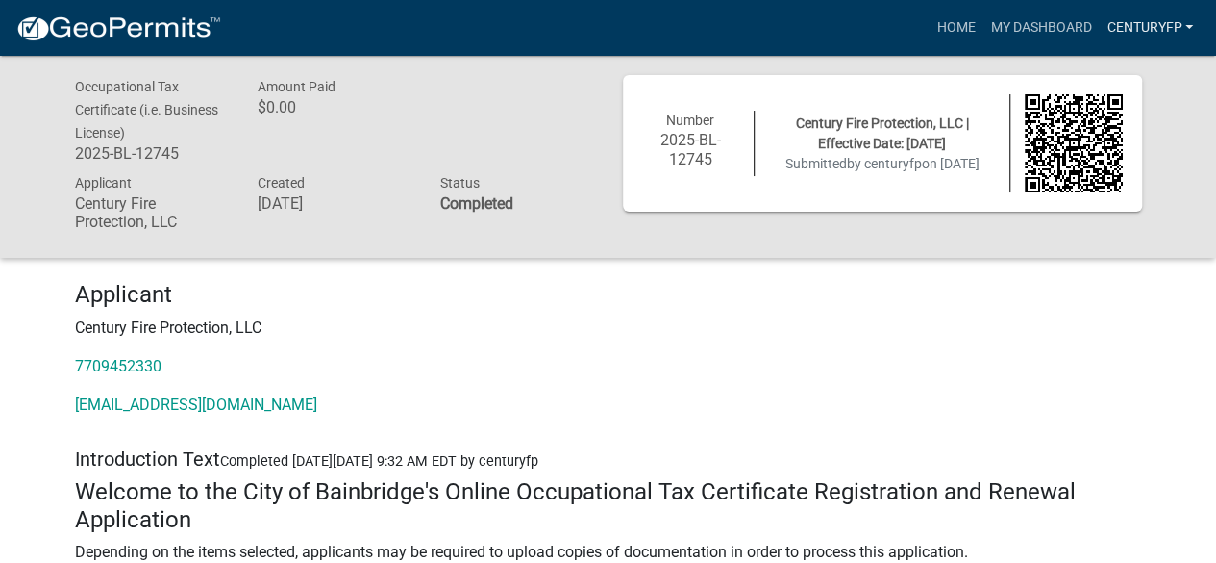
click at [1160, 26] on link "centuryfp" at bounding box center [1150, 28] width 102 height 37
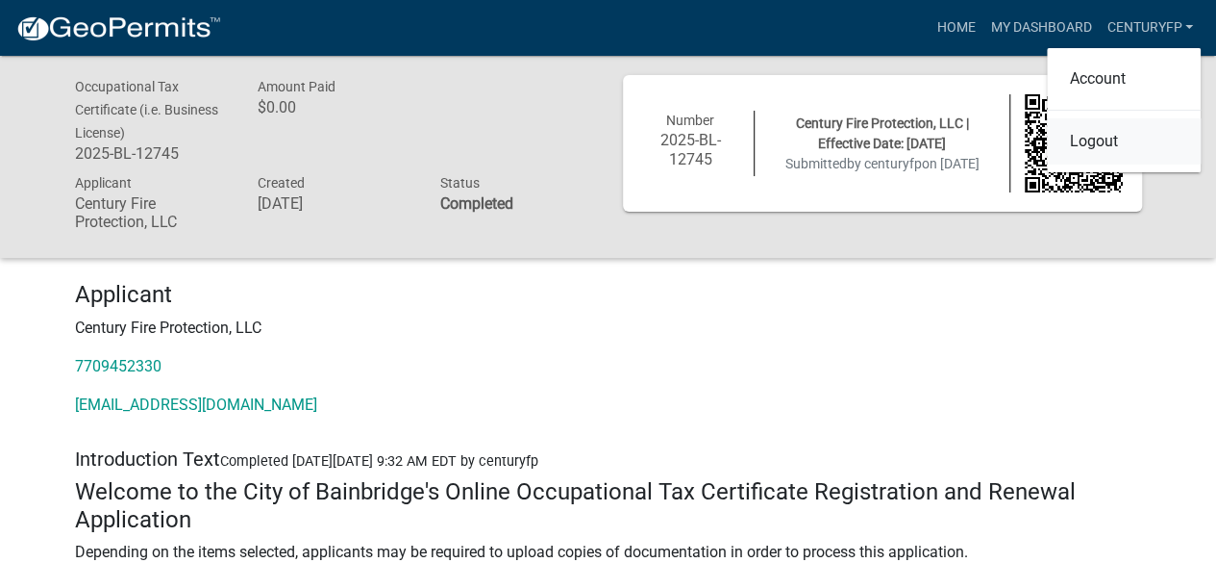
click at [1104, 149] on link "Logout" at bounding box center [1124, 141] width 154 height 46
